Goal: Task Accomplishment & Management: Use online tool/utility

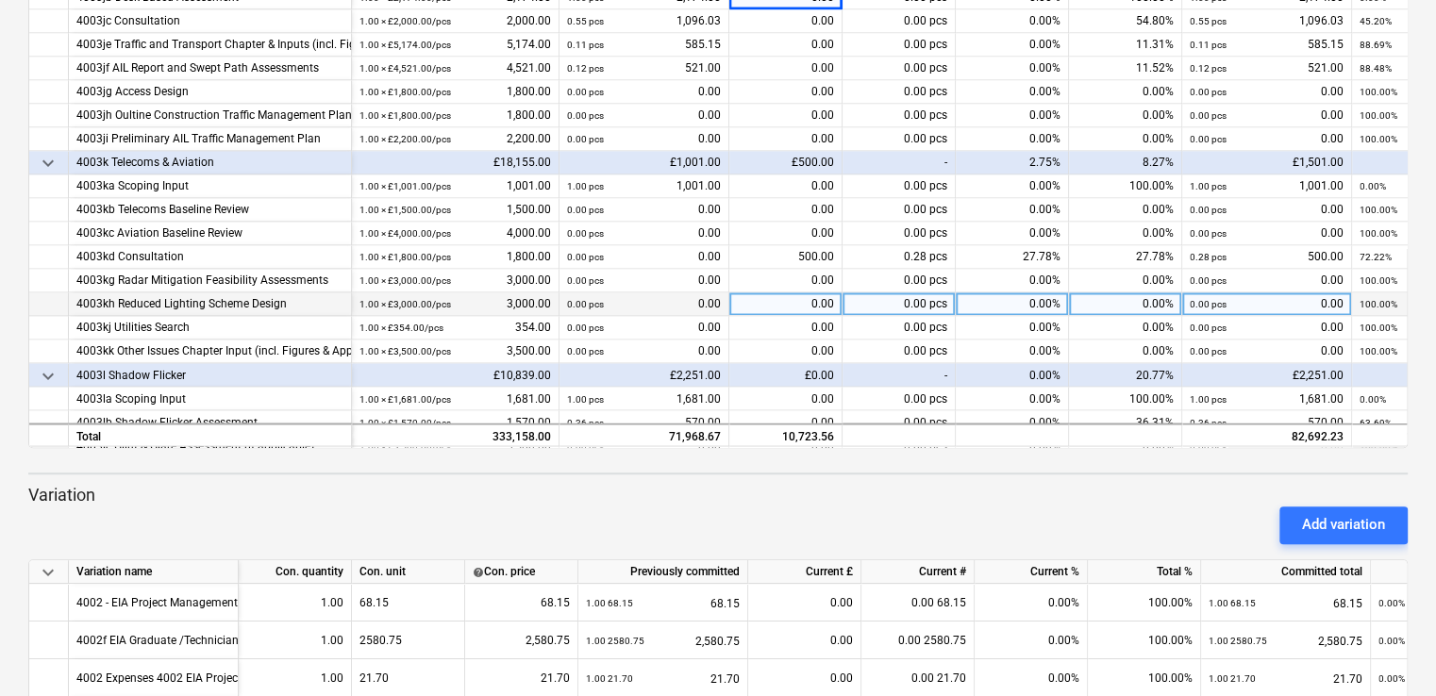
scroll to position [1361, 0]
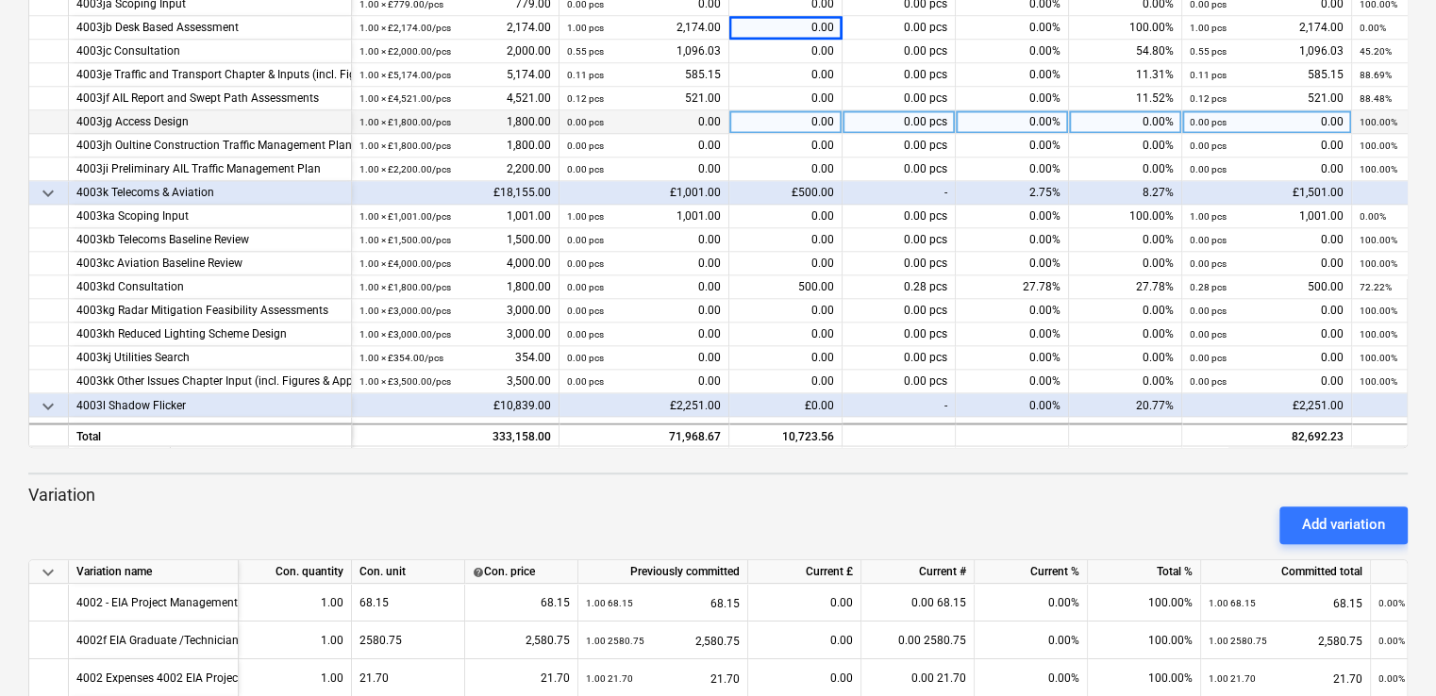
click at [775, 112] on div "0.00" at bounding box center [785, 122] width 113 height 24
type input "385"
click at [833, 118] on div "385.00" at bounding box center [785, 122] width 113 height 24
type input "385.91"
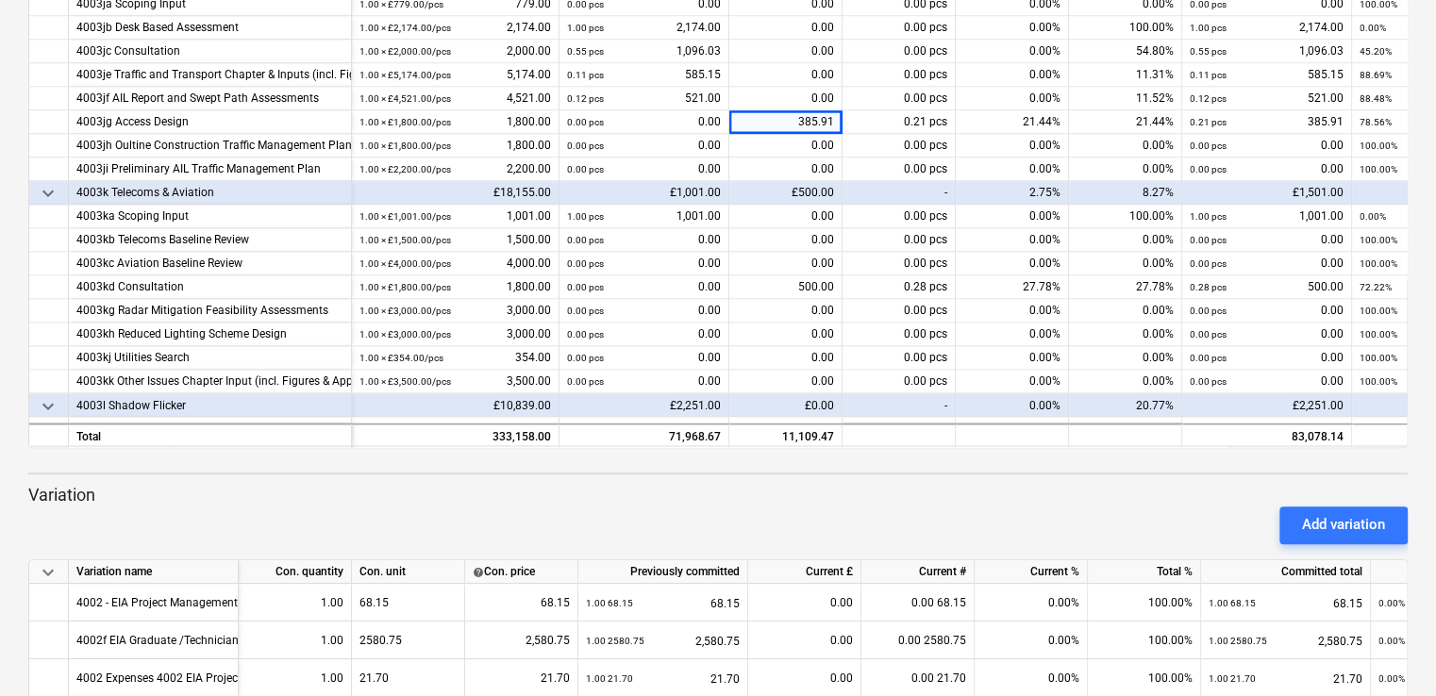
click at [750, 489] on p "Variation" at bounding box center [718, 495] width 1380 height 23
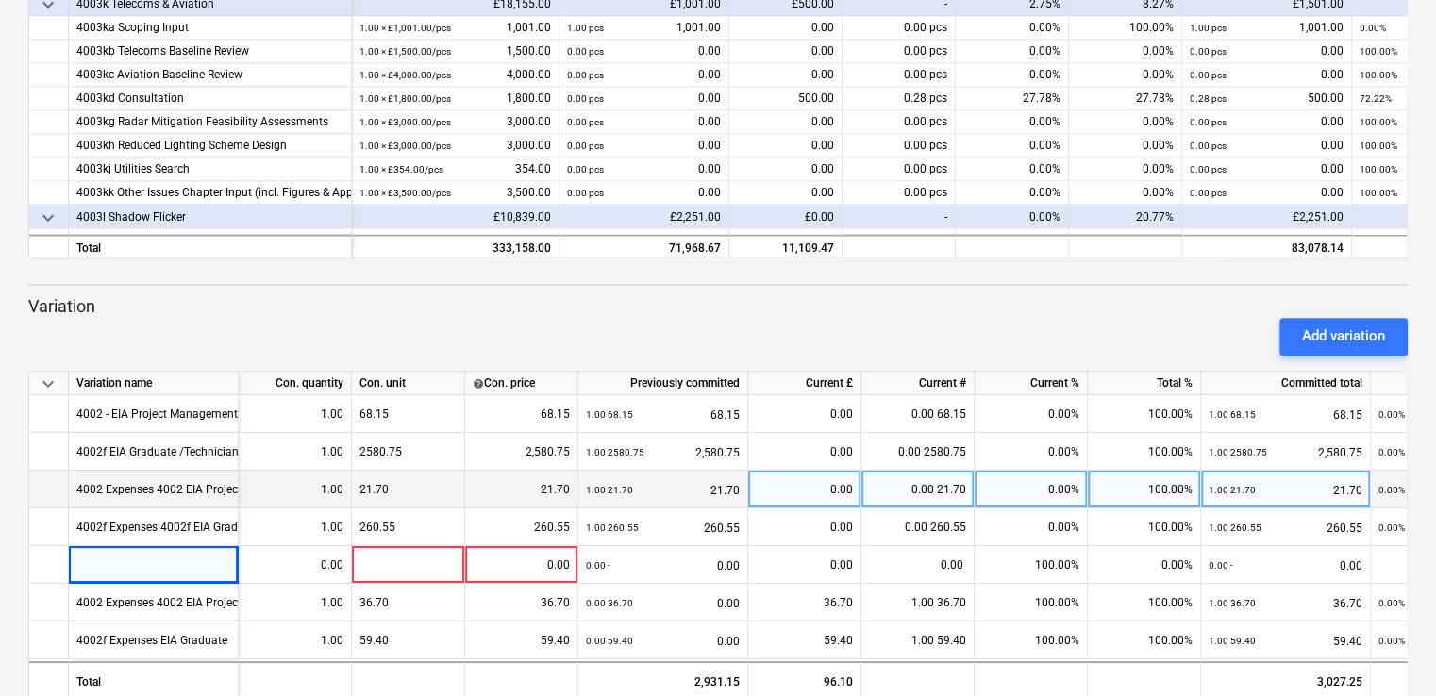
scroll to position [528, 0]
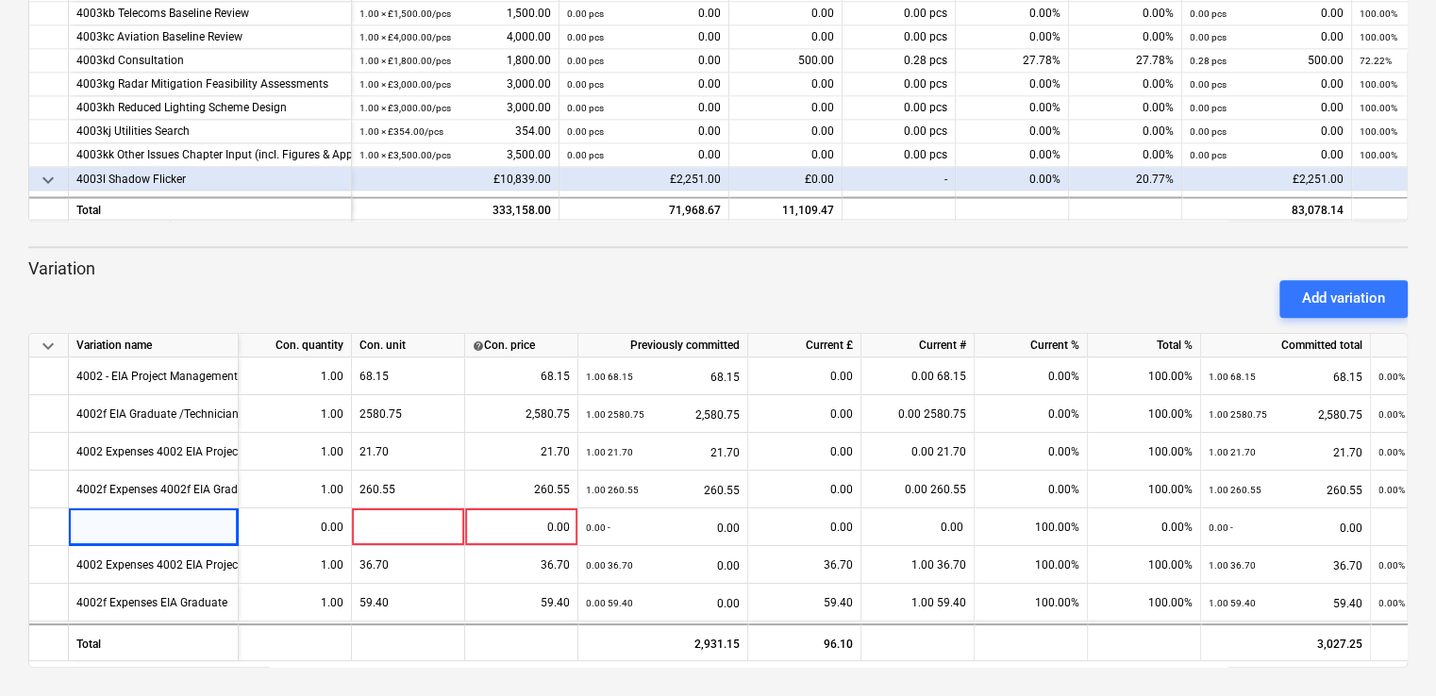
click at [858, 260] on p "Variation" at bounding box center [718, 269] width 1380 height 23
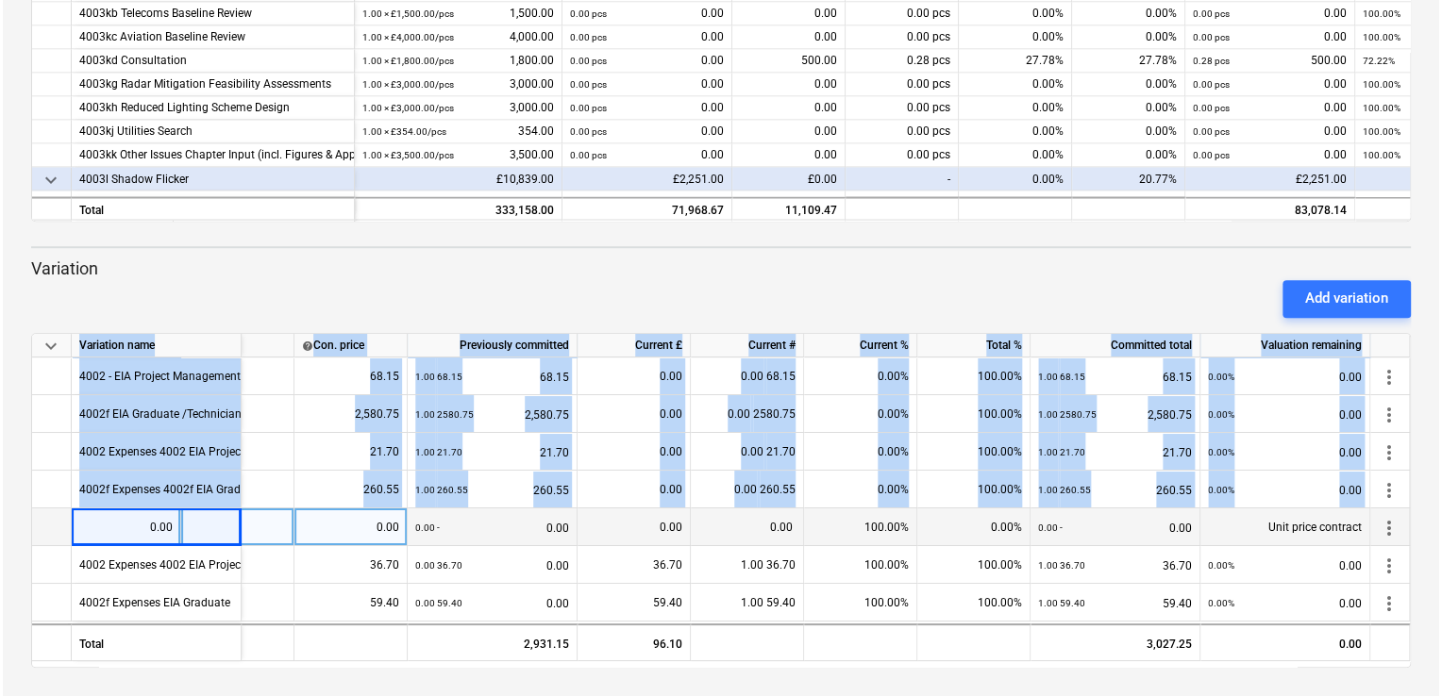
scroll to position [0, 8]
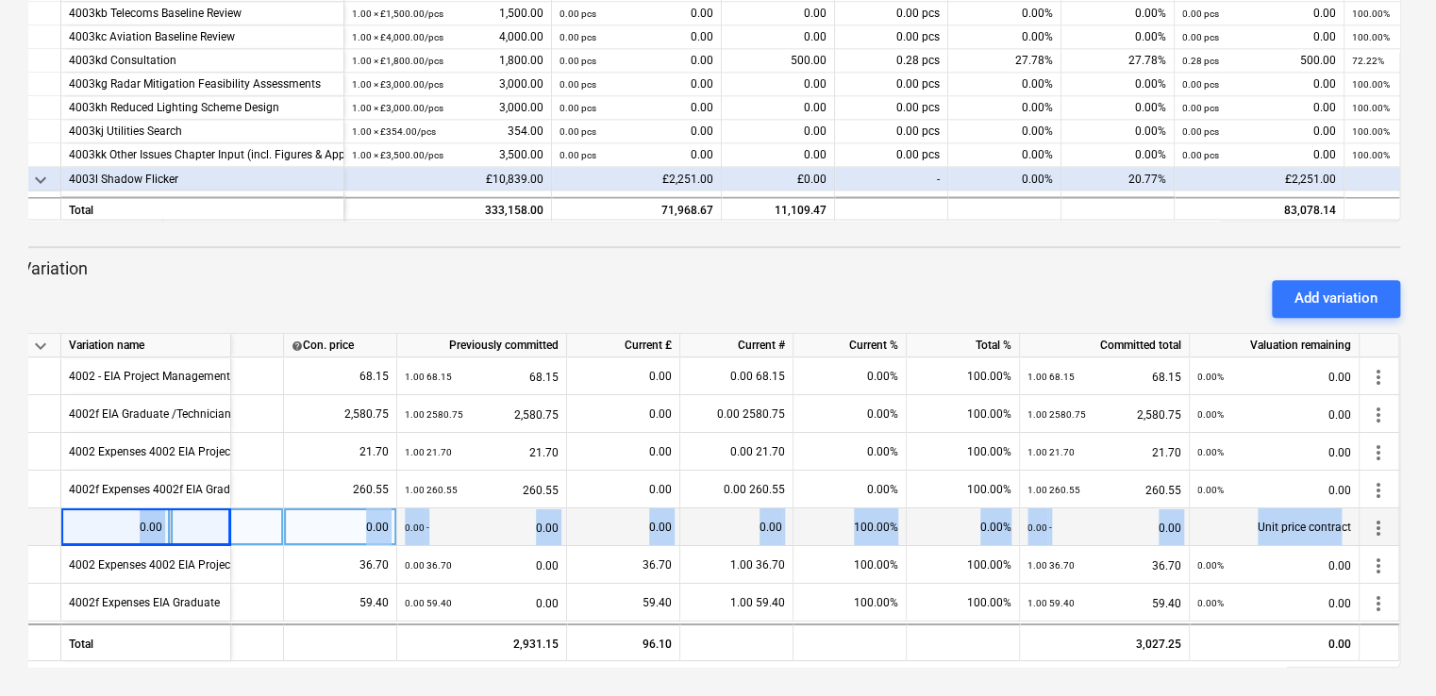
drag, startPoint x: 96, startPoint y: 523, endPoint x: 1345, endPoint y: 532, distance: 1248.5
click at [0, 0] on div "0.00 0.00 0.00 - 0.00 0.00 0.00 100.00% 0.00% 0.00 - 0.00 Unit price contract m…" at bounding box center [0, 0] width 0 height 0
drag, startPoint x: 1345, startPoint y: 532, endPoint x: 1376, endPoint y: 524, distance: 32.3
click at [1376, 524] on span "more_vert" at bounding box center [1378, 527] width 23 height 23
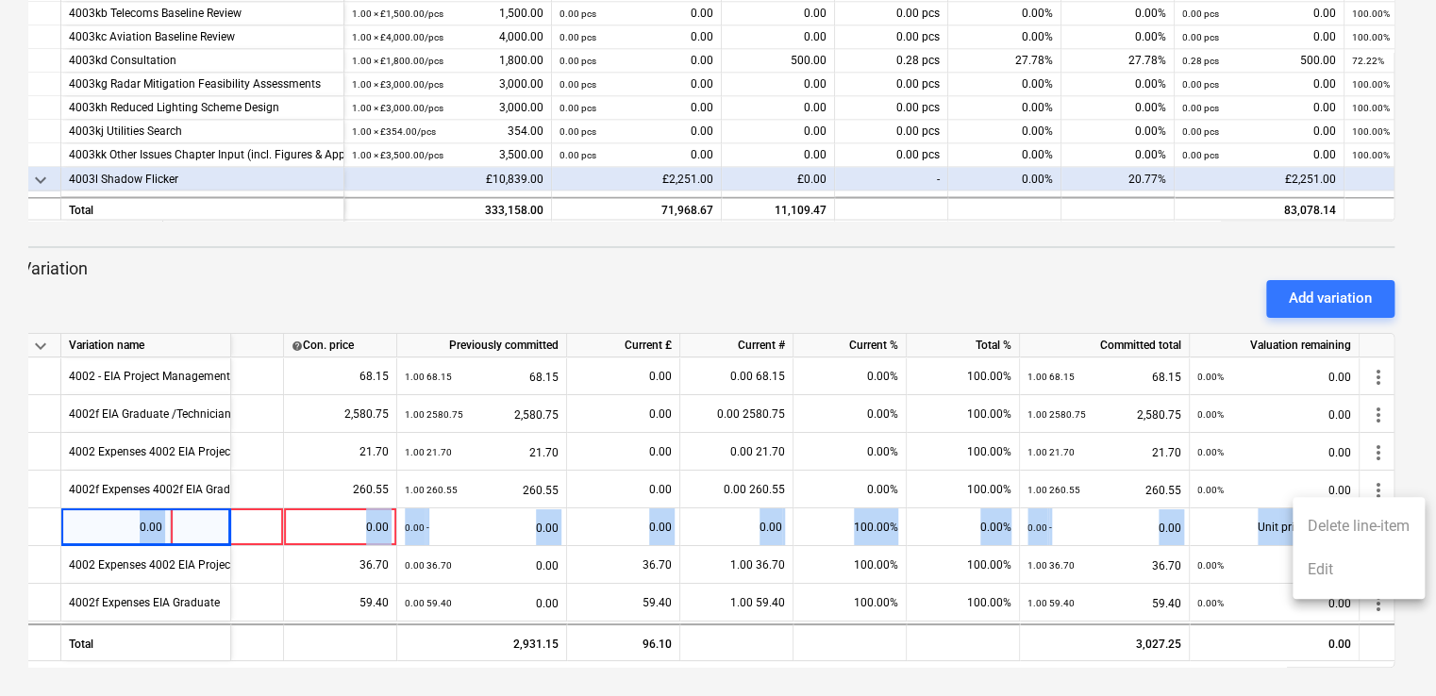
scroll to position [0, 173]
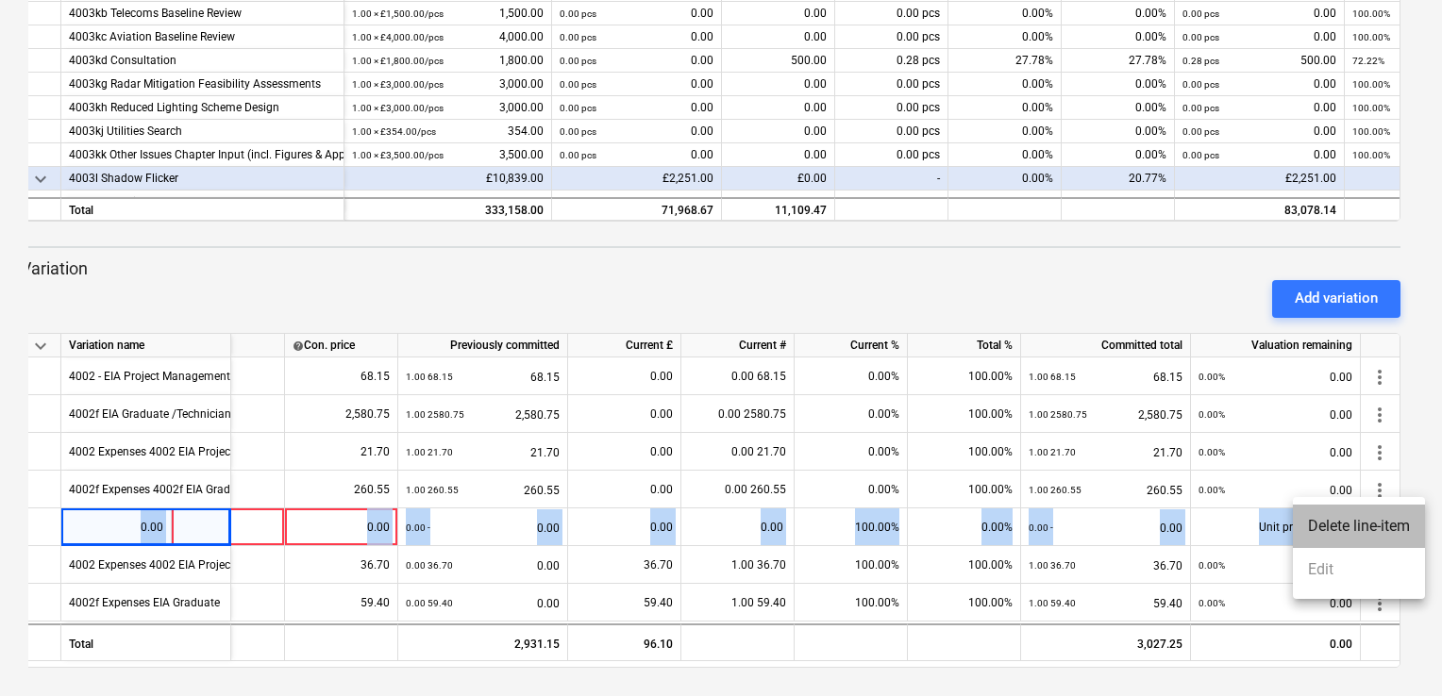
click at [1349, 533] on li "Delete line-item" at bounding box center [1359, 526] width 132 height 43
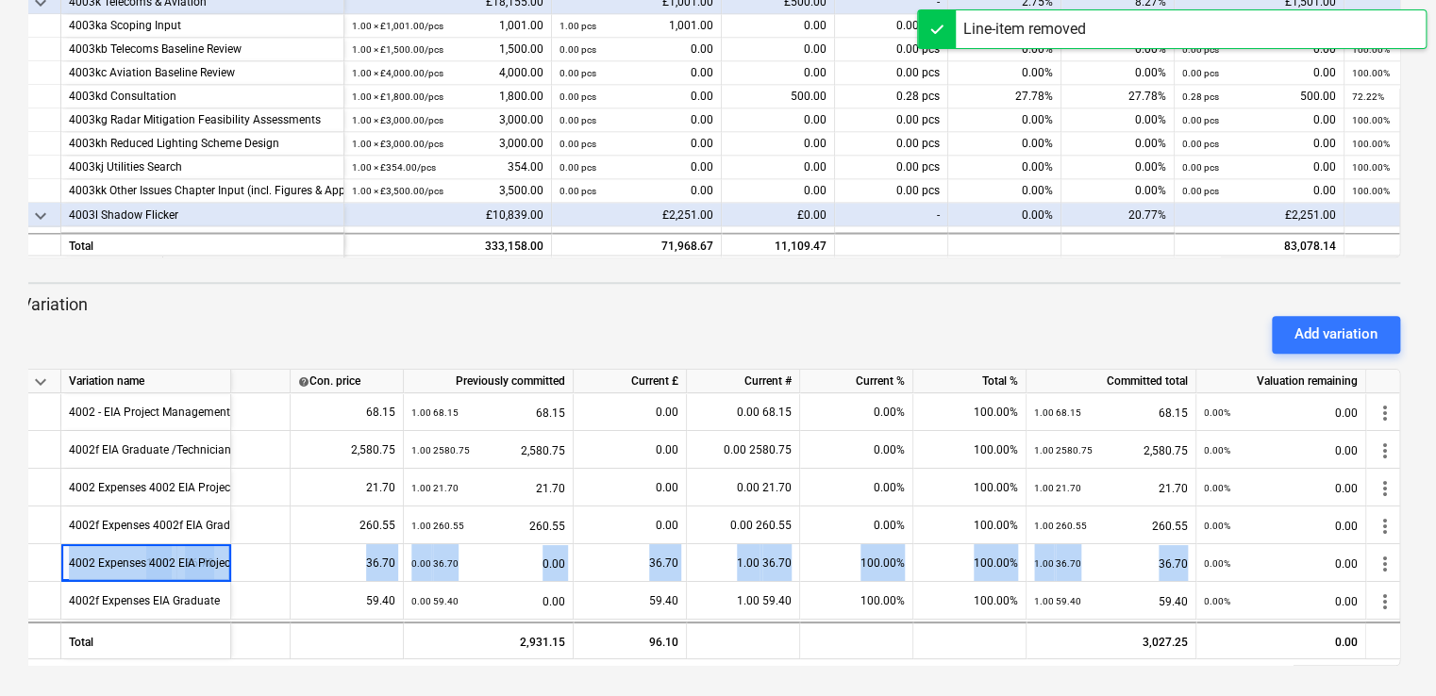
scroll to position [491, 0]
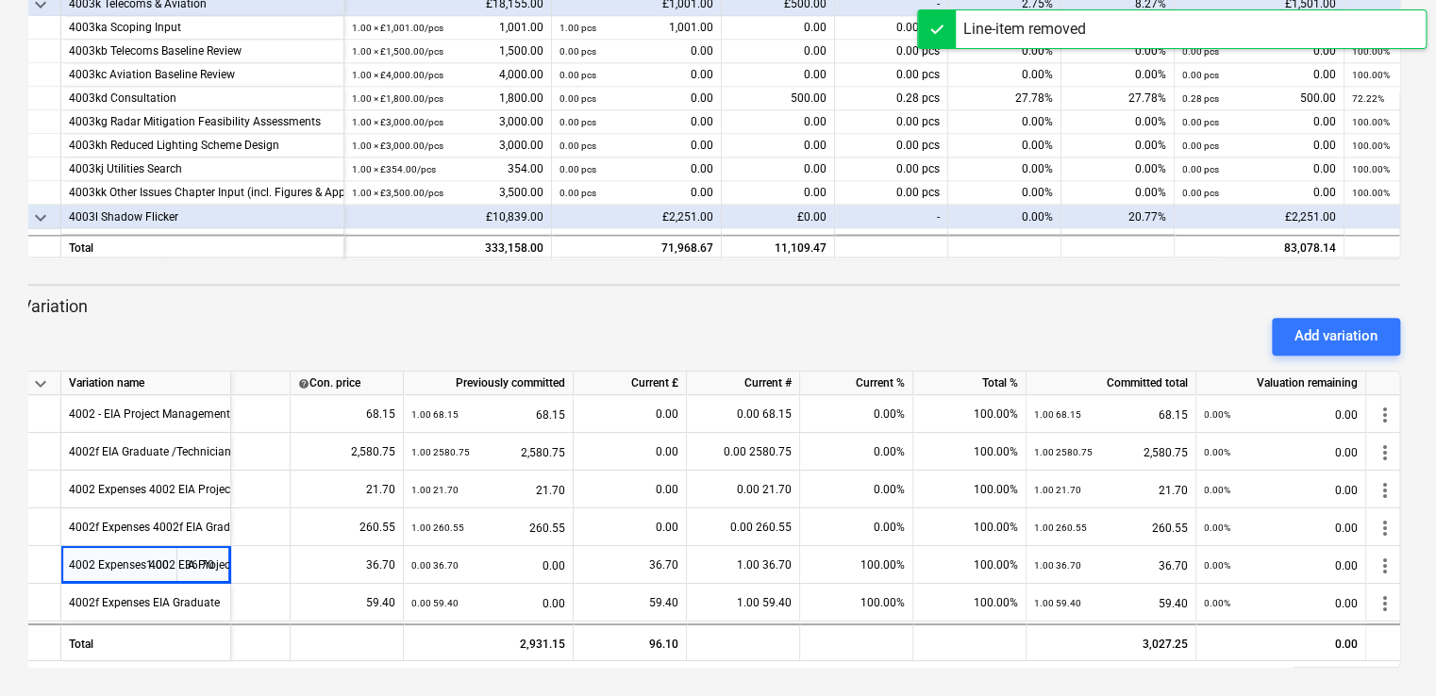
click at [811, 318] on div "Add variation" at bounding box center [710, 336] width 1395 height 53
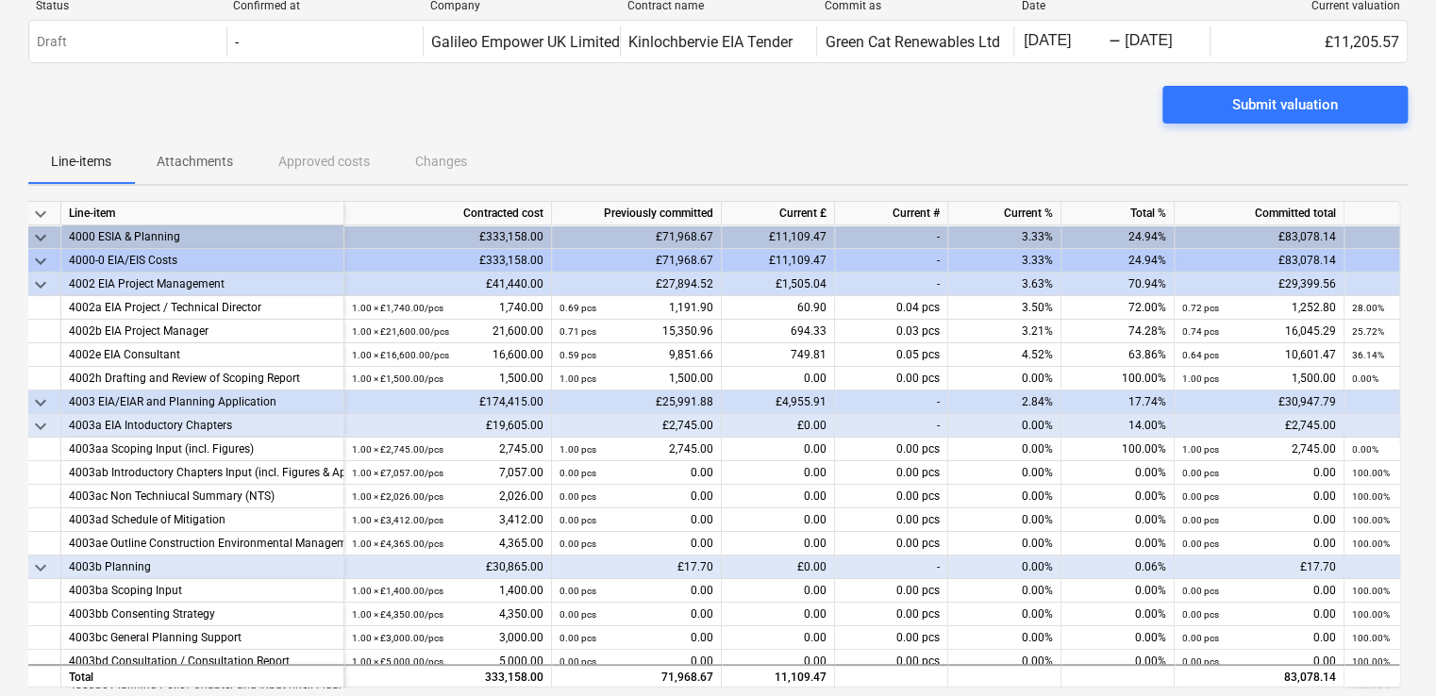
scroll to position [0, 0]
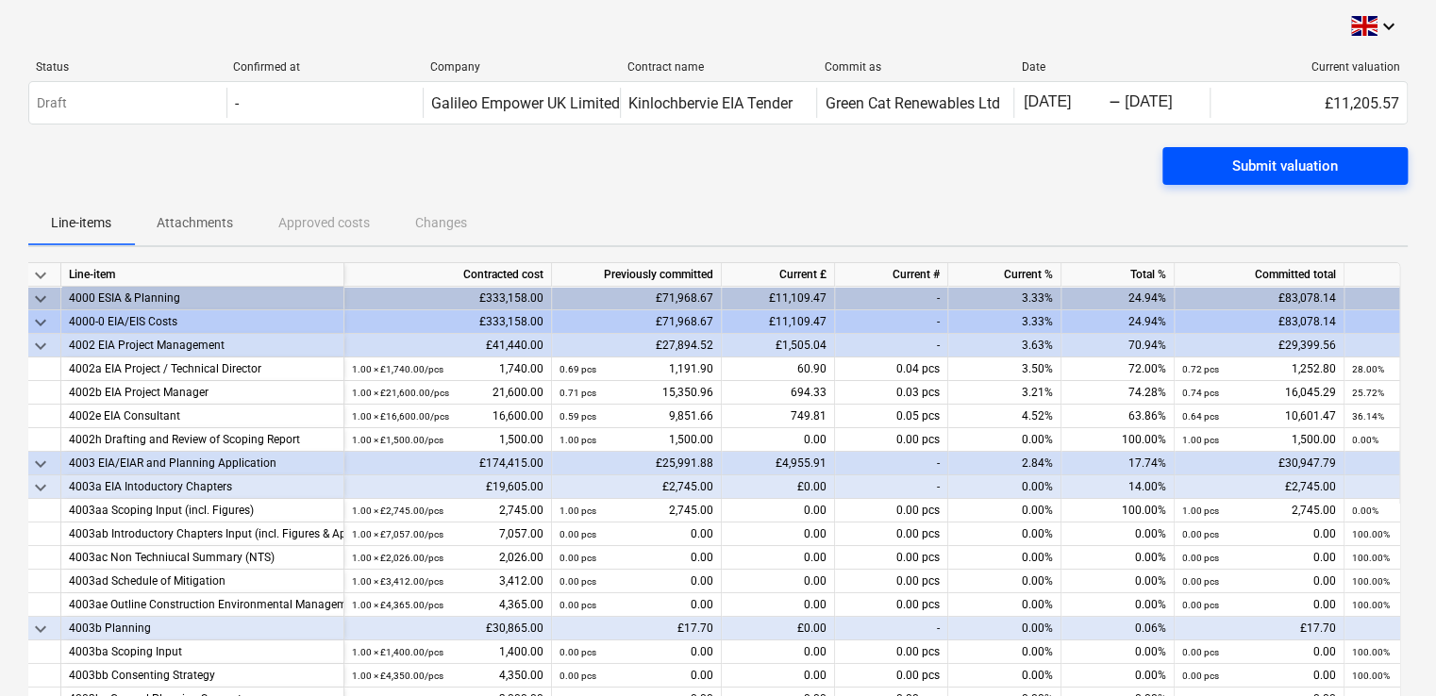
click at [1244, 173] on div "Submit valuation" at bounding box center [1285, 166] width 106 height 25
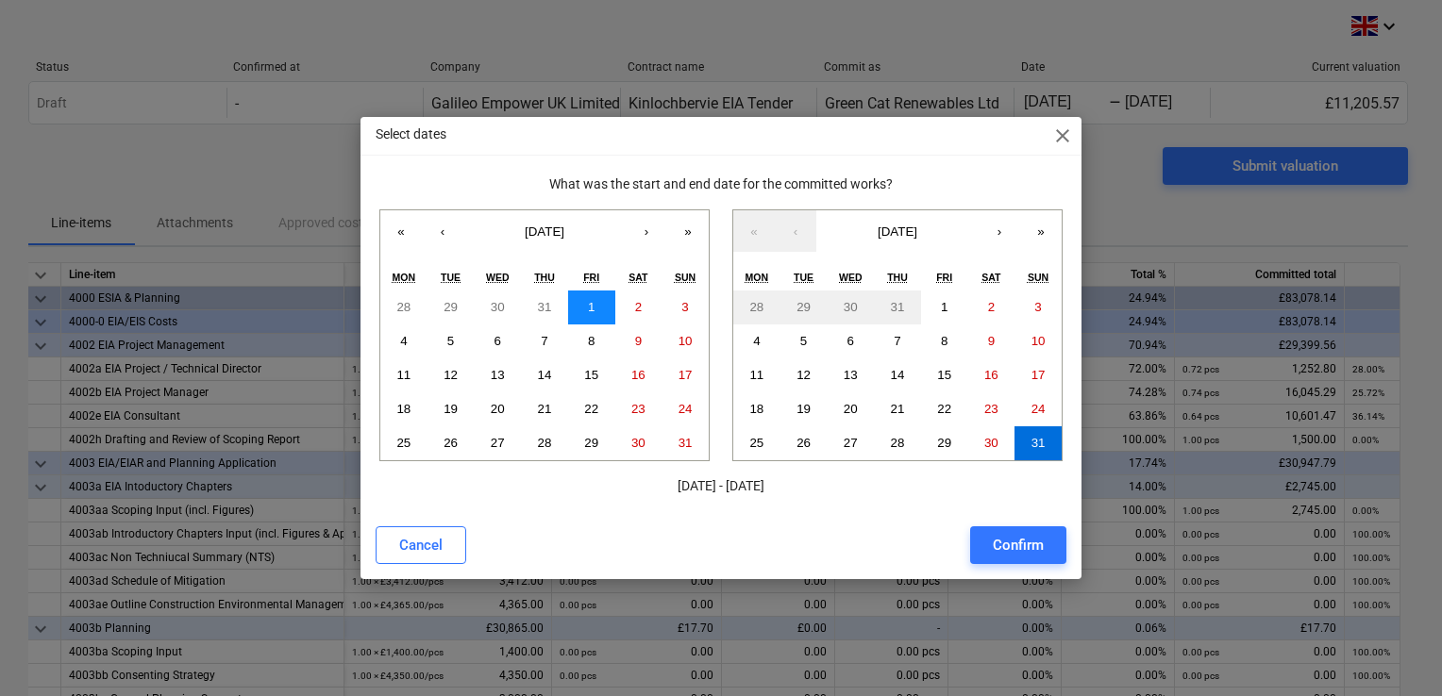
click at [581, 303] on button "1" at bounding box center [591, 308] width 47 height 34
drag, startPoint x: 584, startPoint y: 305, endPoint x: 650, endPoint y: 409, distance: 123.0
click at [678, 437] on div "28 29 30 31 1 2 3 4 5 6 7 8 9 10 11 12 13 14 15 16 17 18 19 20 21 22 23 24 25 2…" at bounding box center [544, 376] width 328 height 170
click at [585, 302] on button "1" at bounding box center [591, 308] width 47 height 34
click at [1016, 545] on div "Confirm" at bounding box center [1018, 545] width 51 height 25
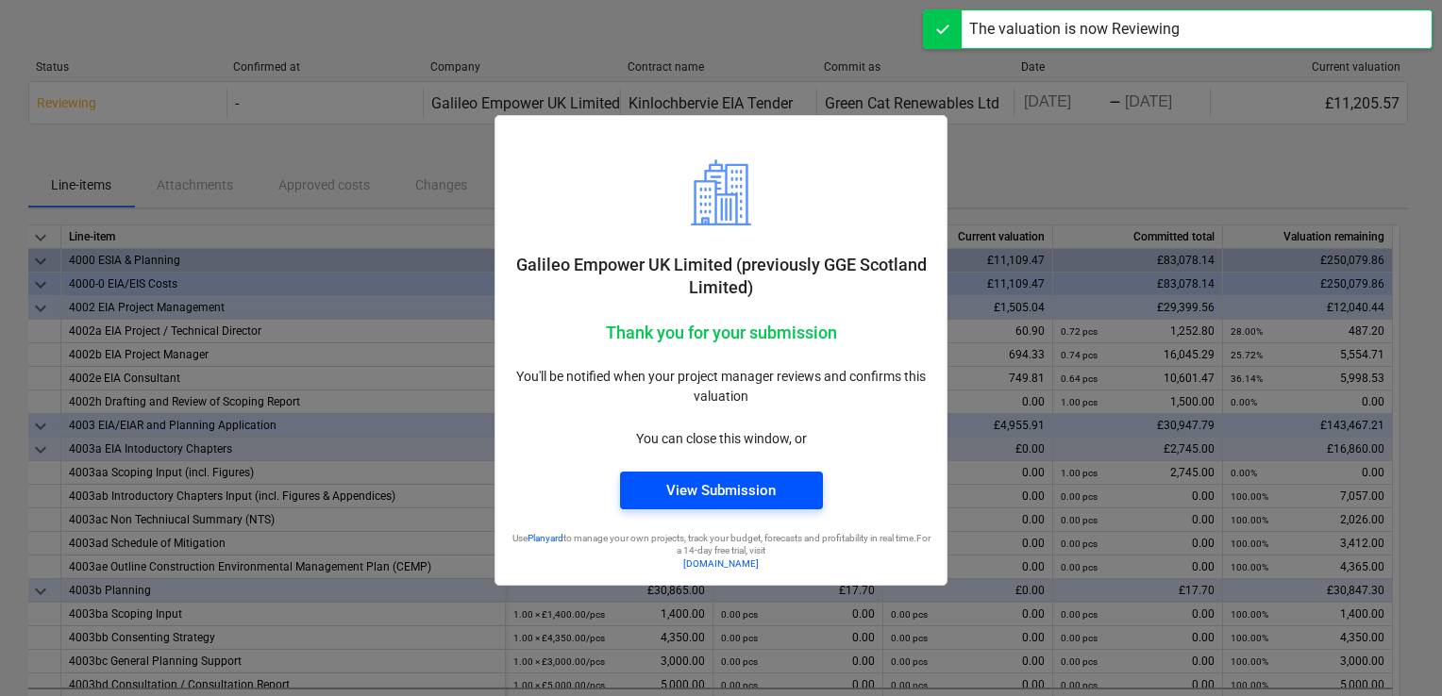
click at [755, 490] on div "View Submission" at bounding box center [720, 490] width 109 height 25
